Goal: Task Accomplishment & Management: Manage account settings

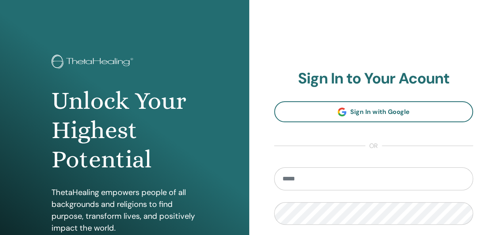
click at [293, 178] on input "email" at bounding box center [373, 179] width 199 height 23
type input "**********"
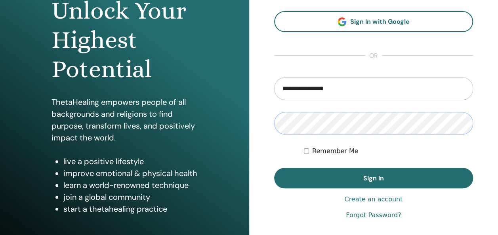
scroll to position [132, 0]
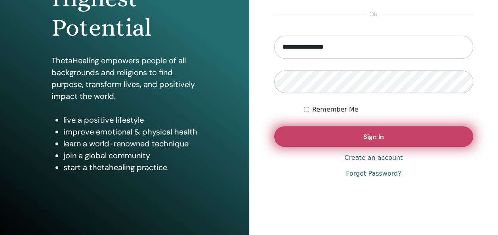
click at [327, 132] on button "Sign In" at bounding box center [373, 136] width 199 height 21
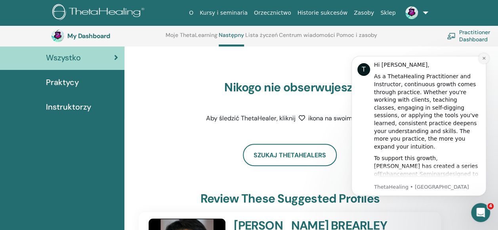
click at [482, 59] on icon "Dismiss notification" at bounding box center [484, 58] width 4 height 4
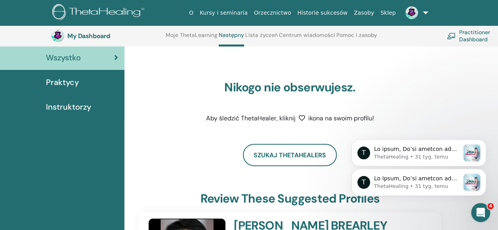
click at [65, 103] on span "Instruktorzy" at bounding box center [68, 107] width 45 height 12
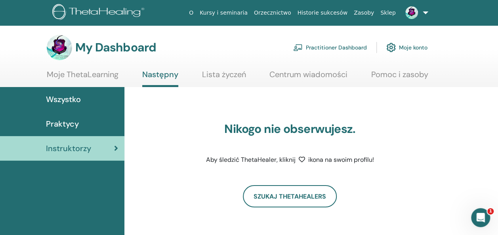
click at [206, 73] on link "Lista życzeń" at bounding box center [224, 77] width 44 height 15
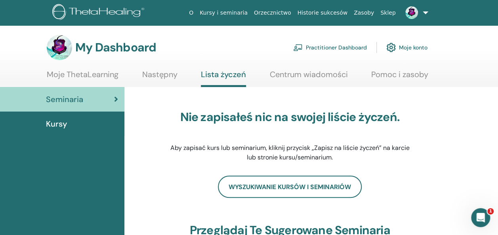
click at [299, 73] on link "Centrum wiadomości" at bounding box center [309, 77] width 78 height 15
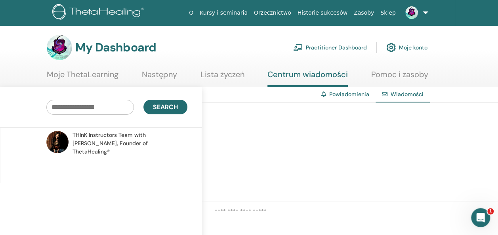
click at [412, 48] on link "Moje konto" at bounding box center [407, 47] width 41 height 17
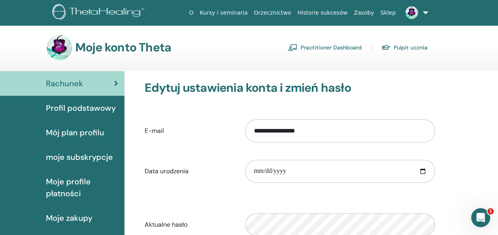
click at [347, 48] on link "Practitioner Dashboard" at bounding box center [325, 47] width 74 height 13
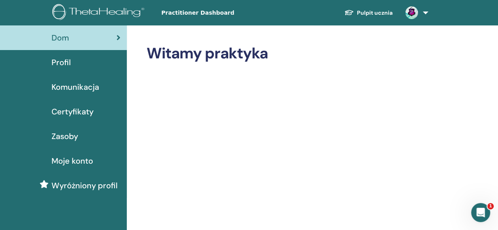
click at [78, 112] on span "Certyfikaty" at bounding box center [73, 111] width 42 height 12
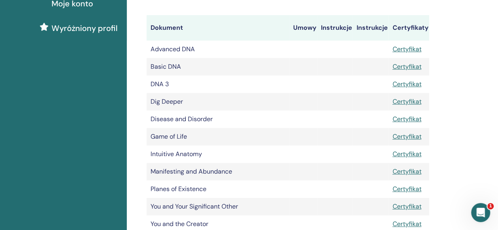
scroll to position [156, 0]
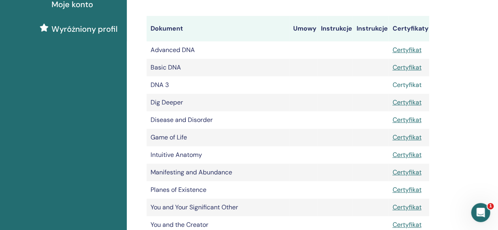
click at [410, 82] on link "Certyfikat" at bounding box center [406, 84] width 29 height 8
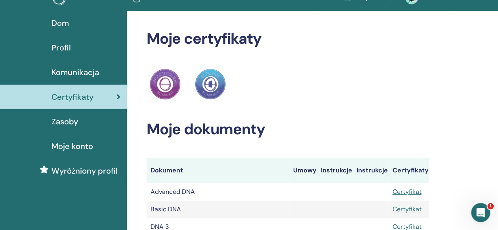
scroll to position [0, 0]
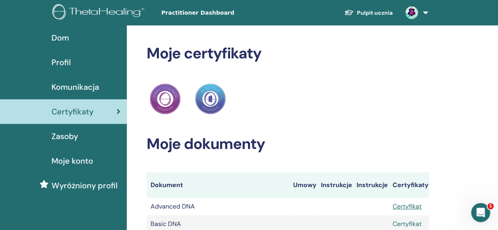
click at [410, 222] on link "Certyfikat" at bounding box center [406, 223] width 29 height 8
click at [59, 40] on span "Dom" at bounding box center [60, 38] width 17 height 12
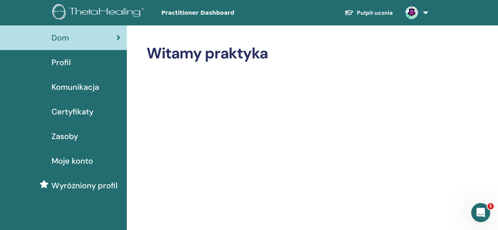
click at [63, 61] on span "Profil" at bounding box center [61, 62] width 19 height 12
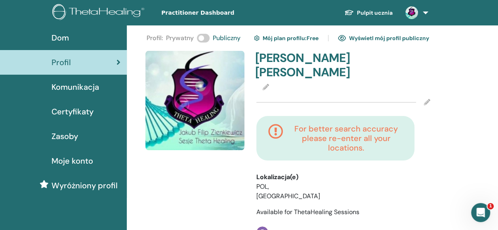
click at [264, 87] on icon at bounding box center [266, 87] width 6 height 6
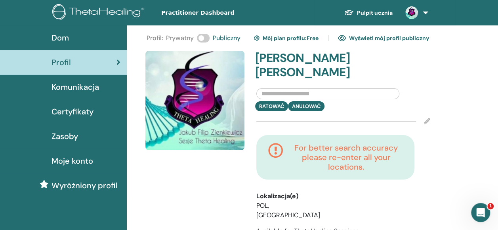
click at [74, 85] on span "Komunikacja" at bounding box center [76, 87] width 48 height 12
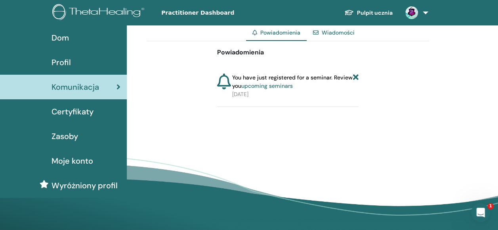
click at [88, 113] on span "Certyfikaty" at bounding box center [73, 111] width 42 height 12
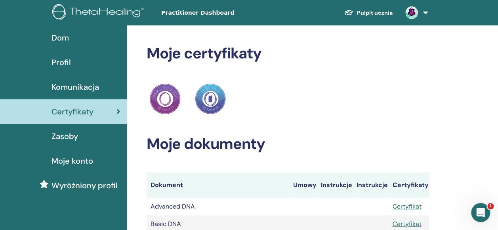
click at [65, 135] on span "Zasoby" at bounding box center [65, 136] width 27 height 12
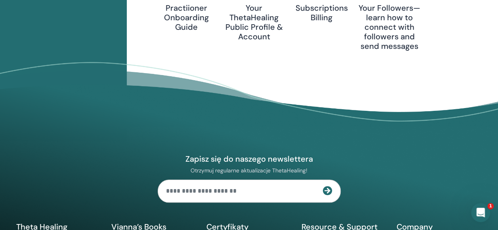
scroll to position [312, 0]
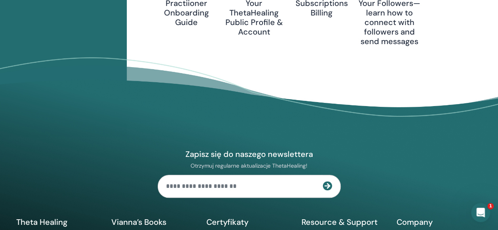
click at [198, 186] on input "text" at bounding box center [240, 186] width 165 height 22
type input "**********"
click at [327, 184] on icon at bounding box center [328, 186] width 10 height 10
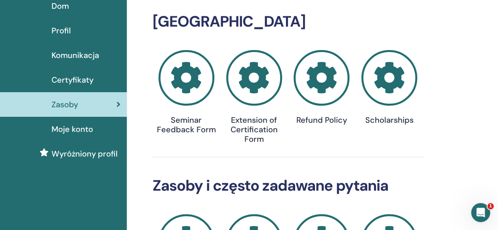
scroll to position [0, 0]
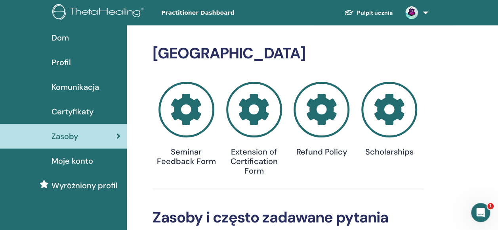
click at [71, 160] on span "Moje konto" at bounding box center [73, 161] width 42 height 12
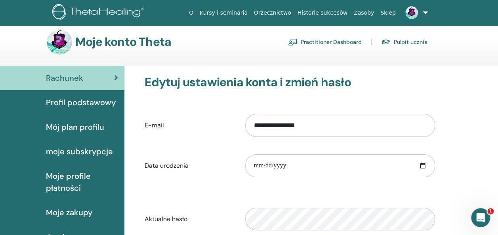
scroll to position [5, 0]
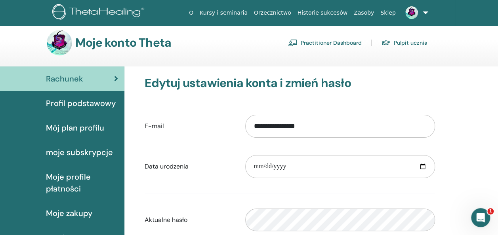
click at [80, 101] on span "Profil podstawowy" at bounding box center [81, 104] width 70 height 12
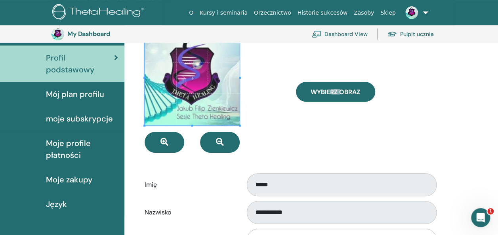
scroll to position [69, 0]
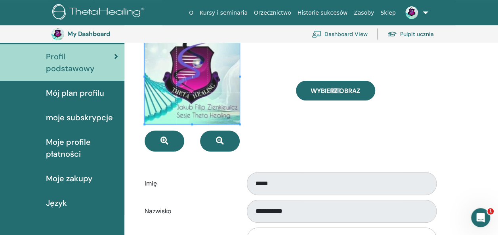
click at [77, 94] on span "Mój plan profilu" at bounding box center [75, 93] width 58 height 12
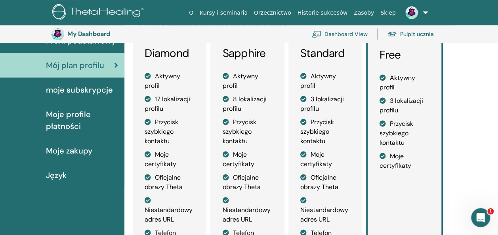
scroll to position [84, 0]
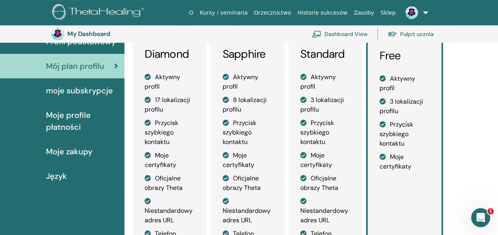
click at [74, 91] on span "moje subskrypcje" at bounding box center [79, 91] width 67 height 12
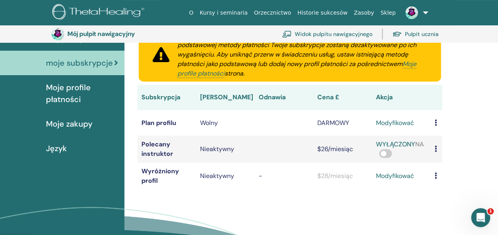
scroll to position [113, 0]
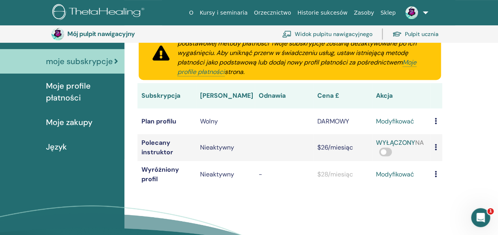
drag, startPoint x: 383, startPoint y: 153, endPoint x: 393, endPoint y: 151, distance: 10.1
click at [393, 151] on div "WYŁĄCZONY NA" at bounding box center [401, 147] width 51 height 19
click at [387, 151] on span at bounding box center [385, 152] width 13 height 9
click at [68, 90] on span "Moje profile płatności" at bounding box center [82, 92] width 72 height 24
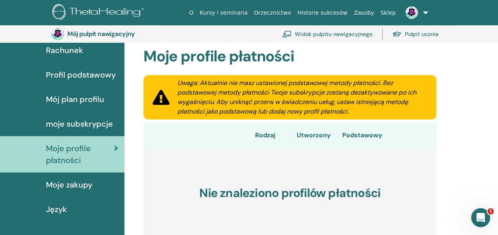
scroll to position [79, 0]
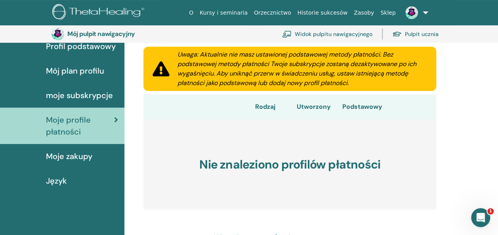
click at [80, 156] on span "Moje zakupy" at bounding box center [69, 157] width 46 height 12
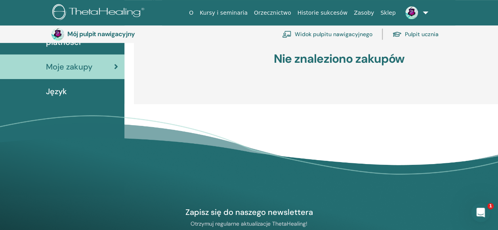
scroll to position [175, 0]
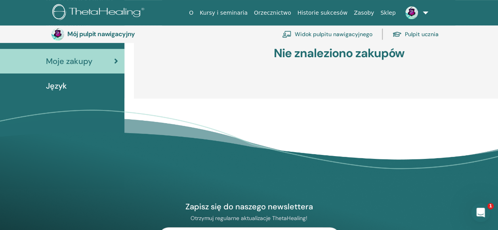
click at [56, 86] on span "Język" at bounding box center [56, 86] width 21 height 12
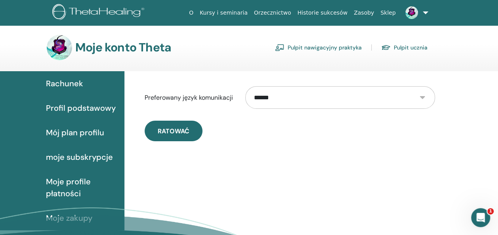
click at [413, 47] on font "Pulpit ucznia" at bounding box center [411, 47] width 34 height 7
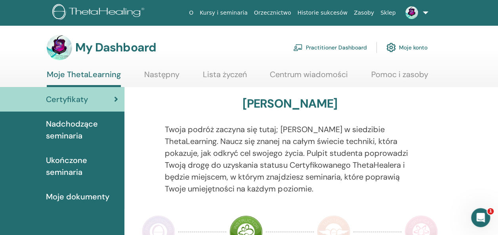
click at [347, 46] on link "Practitioner Dashboard" at bounding box center [330, 47] width 74 height 17
click at [416, 46] on link "Moje konto" at bounding box center [407, 47] width 41 height 17
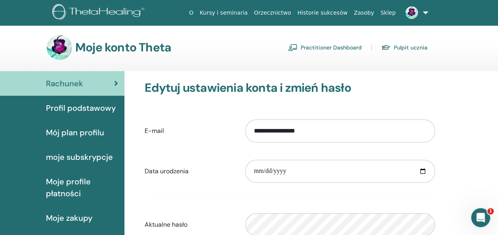
click at [416, 46] on link "Pulpit ucznia" at bounding box center [404, 47] width 46 height 13
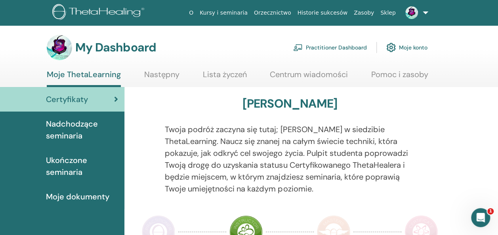
click at [67, 161] on span "Ukończone seminaria" at bounding box center [82, 167] width 72 height 24
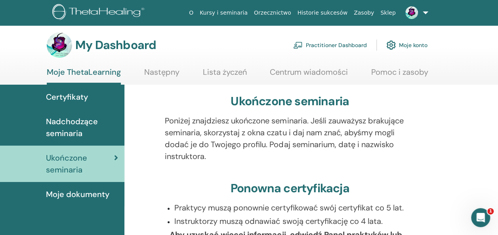
scroll to position [3, 0]
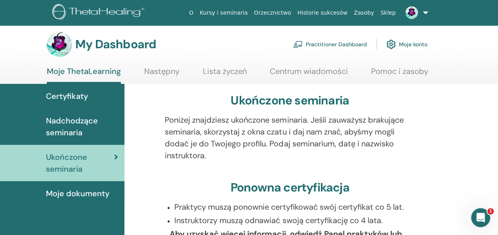
click at [73, 195] on span "Moje dokumenty" at bounding box center [77, 194] width 63 height 12
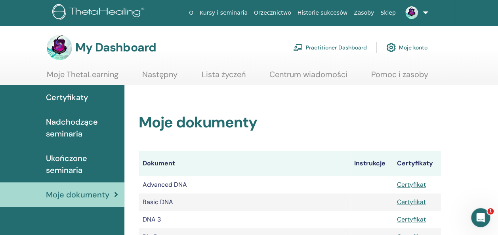
click at [71, 96] on span "Certyfikaty" at bounding box center [67, 98] width 42 height 12
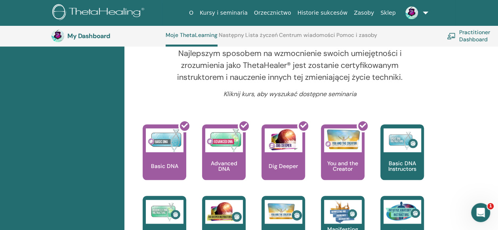
scroll to position [295, 0]
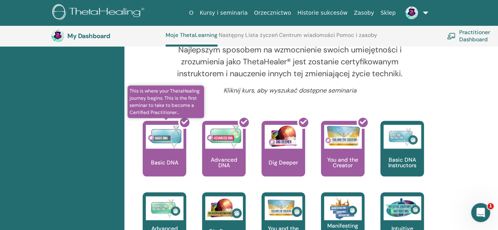
click at [162, 144] on div at bounding box center [169, 151] width 44 height 71
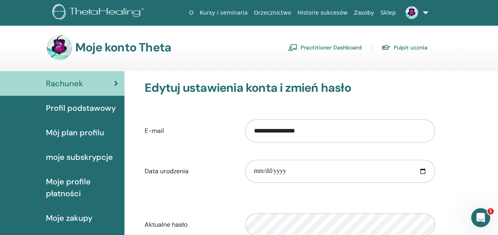
click at [406, 46] on link "Pulpit ucznia" at bounding box center [404, 47] width 46 height 13
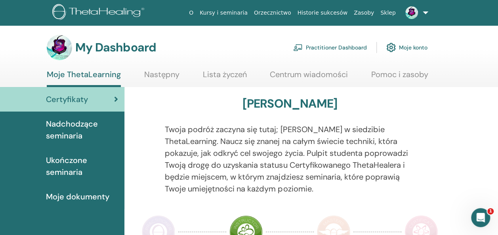
click at [73, 126] on span "Nadchodzące seminaria" at bounding box center [82, 130] width 72 height 24
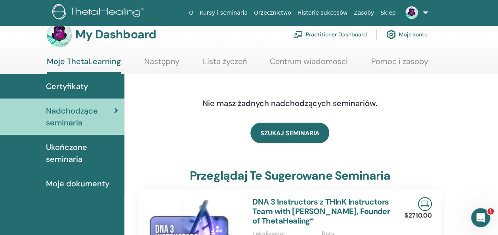
scroll to position [21, 0]
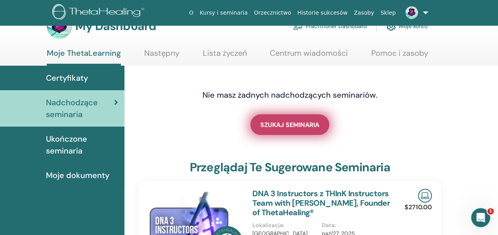
click at [301, 123] on span "SZUKAJ SEMINARIA" at bounding box center [289, 125] width 59 height 8
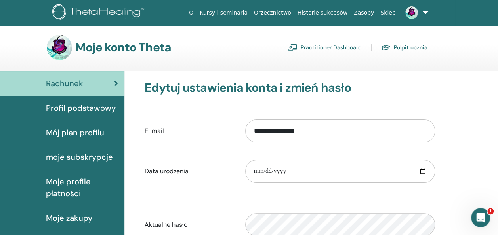
click at [420, 47] on link "Pulpit ucznia" at bounding box center [404, 47] width 46 height 13
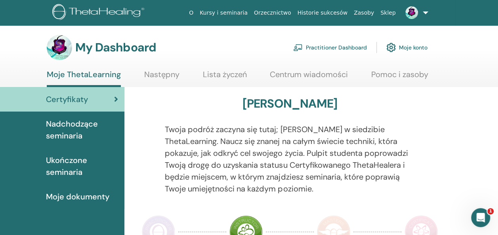
click at [333, 48] on link "Practitioner Dashboard" at bounding box center [330, 47] width 74 height 17
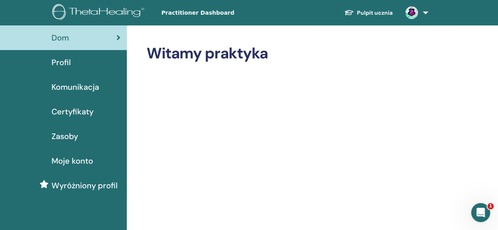
click at [65, 63] on span "Profil" at bounding box center [61, 62] width 19 height 12
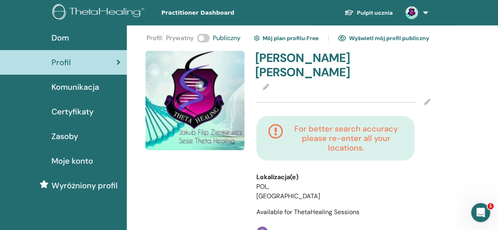
click at [65, 37] on span "Dom" at bounding box center [60, 38] width 17 height 12
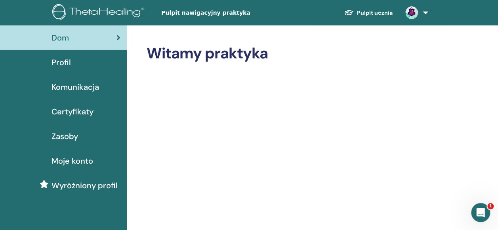
click at [69, 159] on span "Moje konto" at bounding box center [73, 161] width 42 height 12
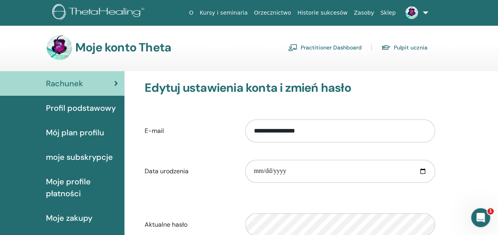
click at [86, 109] on span "Profil podstawowy" at bounding box center [81, 108] width 70 height 12
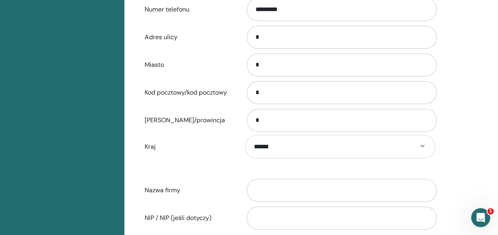
scroll to position [304, 0]
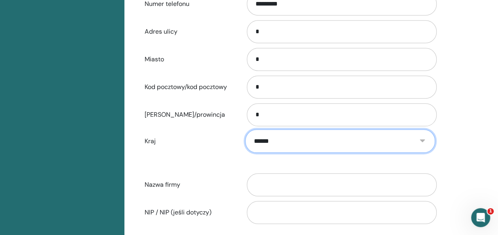
click at [423, 140] on select "**********" at bounding box center [340, 141] width 190 height 23
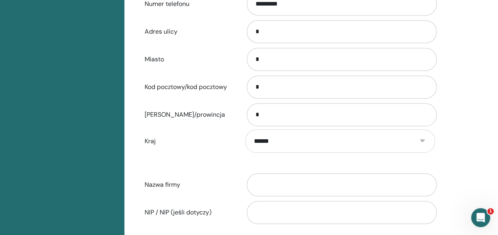
click at [452, 105] on div "**********" at bounding box center [311, 73] width 374 height 578
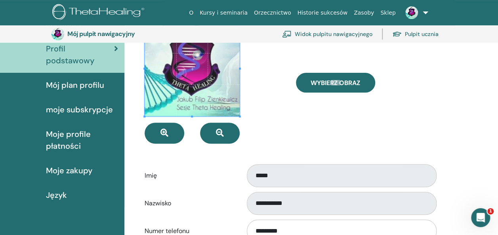
scroll to position [0, 0]
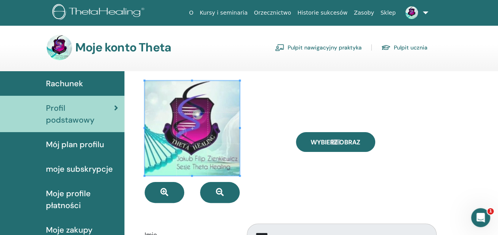
click at [79, 144] on span "Mój plan profilu" at bounding box center [75, 145] width 58 height 12
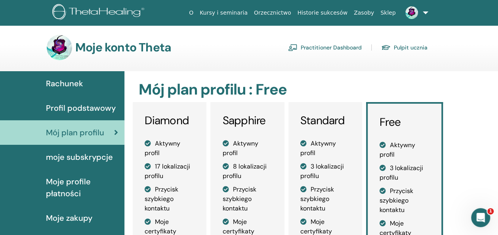
click at [62, 182] on span "Moje profile płatności" at bounding box center [82, 188] width 72 height 24
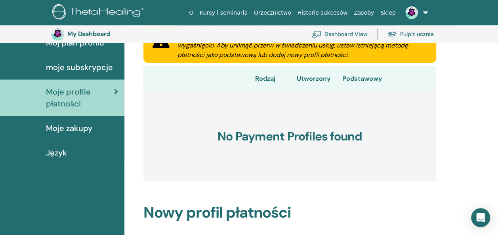
scroll to position [109, 0]
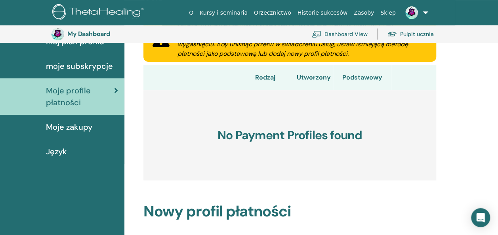
click at [54, 149] on span "Język" at bounding box center [56, 152] width 21 height 12
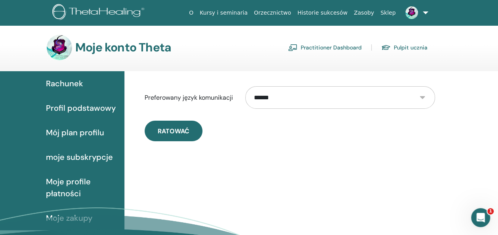
click at [423, 98] on select "**********" at bounding box center [340, 97] width 190 height 23
select select "***"
click at [245, 86] on select "**********" at bounding box center [340, 97] width 190 height 23
click at [411, 47] on link "Pulpit ucznia" at bounding box center [404, 47] width 46 height 13
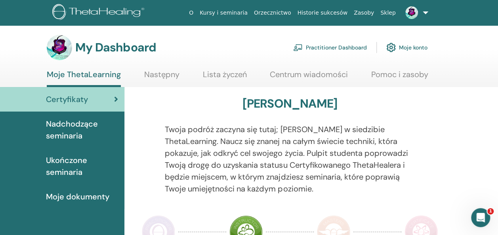
click at [67, 124] on span "Nadchodzące seminaria" at bounding box center [82, 130] width 72 height 24
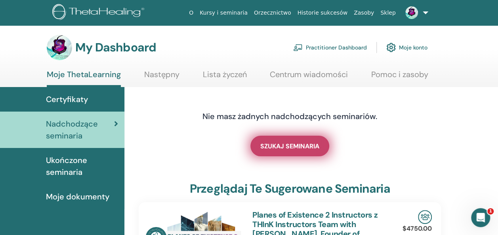
click at [299, 150] on span "SZUKAJ SEMINARIA" at bounding box center [289, 146] width 59 height 8
